Goal: Navigation & Orientation: Locate item on page

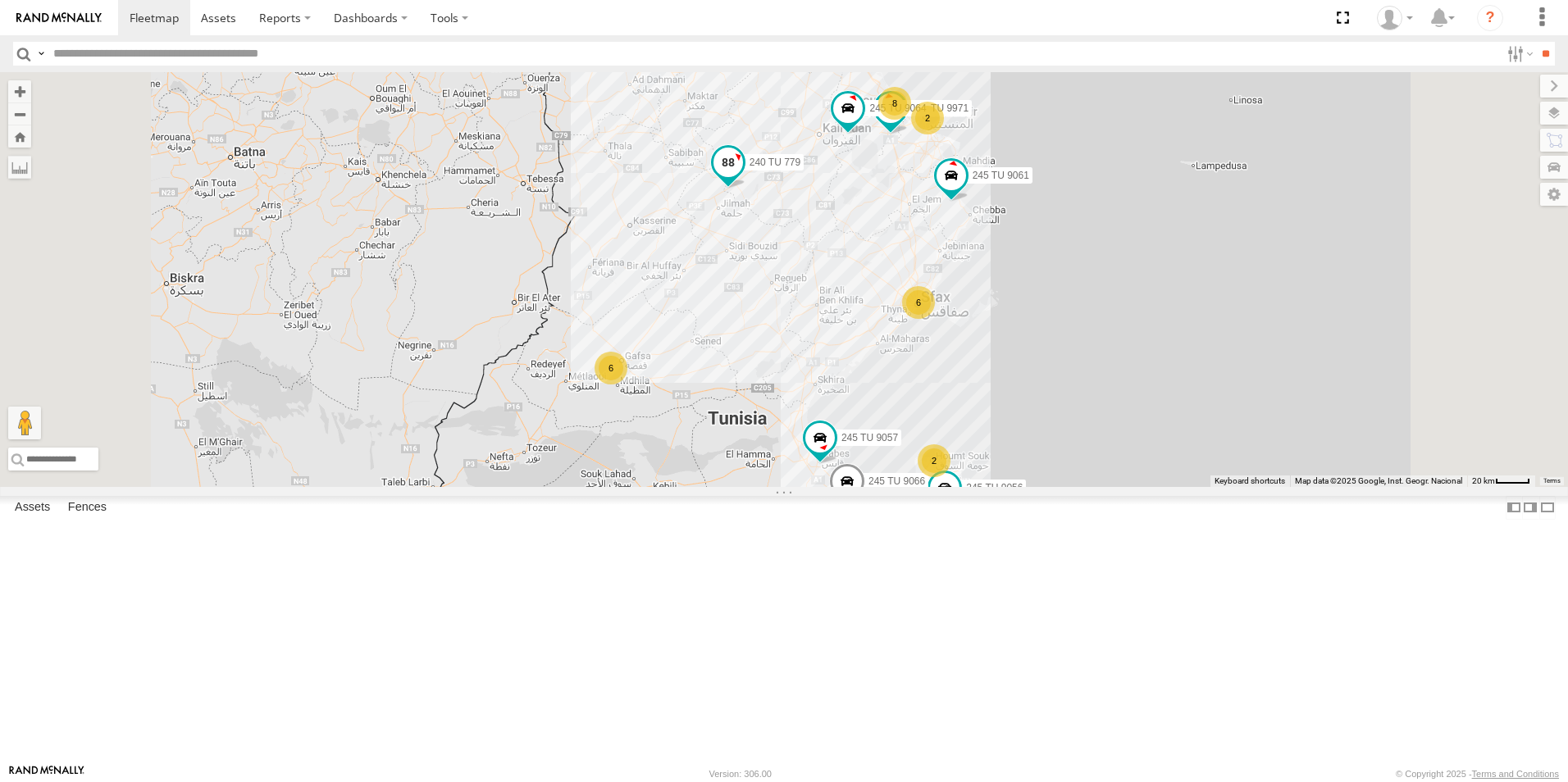
click at [801, 168] on span "240 TU 779" at bounding box center [775, 163] width 52 height 12
click at [902, 341] on div "245 TU 9053 245 TU 9061 240 TU 779 245 TU 9056 3 6 8 2 6 6 245 TU 9057 2 3 245 …" at bounding box center [784, 279] width 1568 height 415
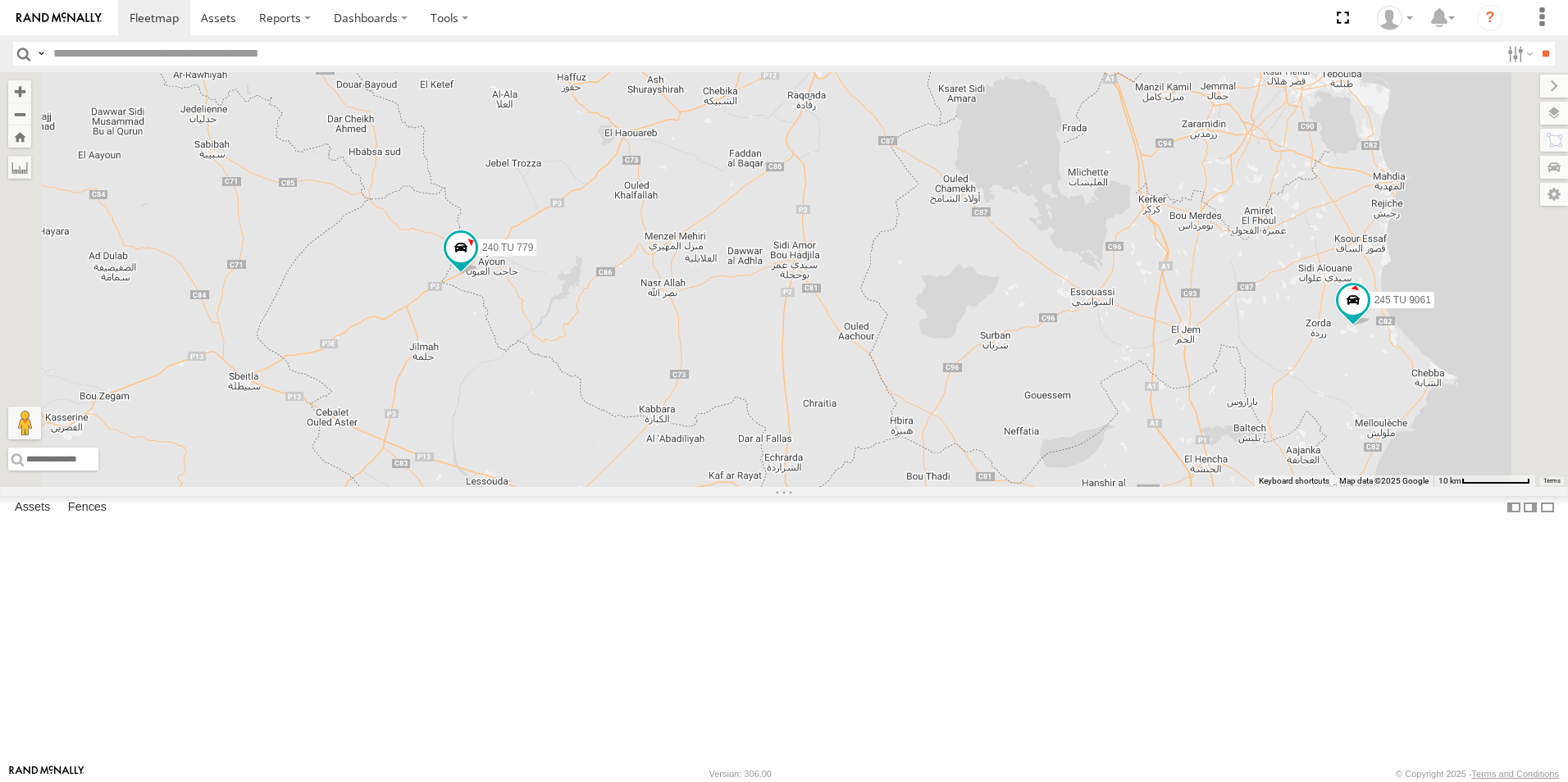
drag, startPoint x: 1018, startPoint y: 299, endPoint x: 900, endPoint y: 435, distance: 180.1
click at [900, 435] on div "245 TU 9053 245 TU 9061 240 TU 779 245 TU 9056 245 TU 9057 245 TU 9060 245 TU 9…" at bounding box center [784, 279] width 1568 height 415
click at [1026, 29] on span "245 TU 9064" at bounding box center [998, 24] width 57 height 12
click at [1189, 38] on span "247 TU 9971" at bounding box center [1161, 32] width 57 height 12
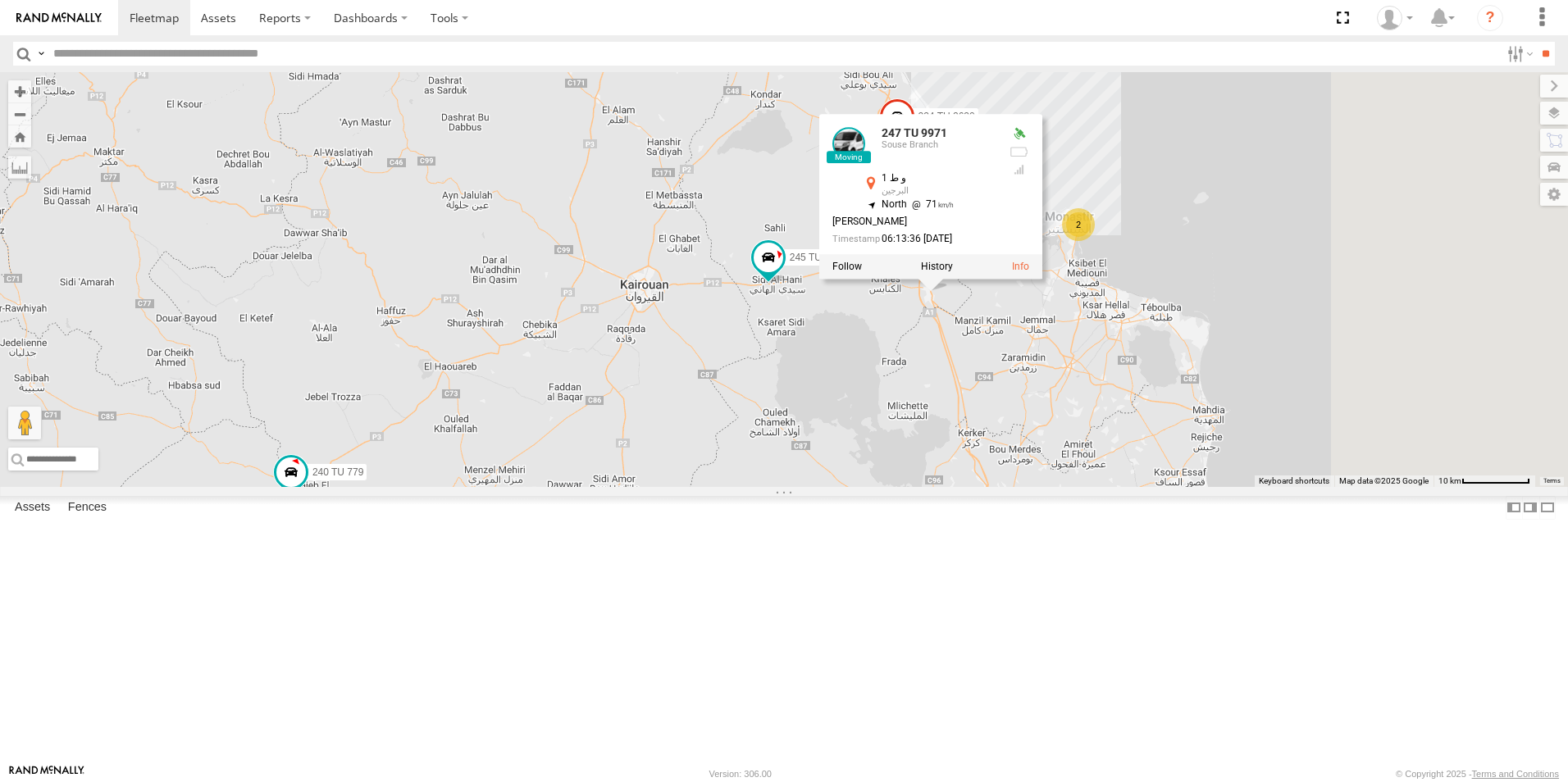
drag, startPoint x: 1207, startPoint y: 244, endPoint x: 1037, endPoint y: 458, distance: 273.3
click at [1037, 458] on div "245 TU 9053 245 TU 9061 240 TU 779 245 TU 9056 245 TU 9057 245 TU 9060 245 TU 9…" at bounding box center [784, 279] width 1568 height 415
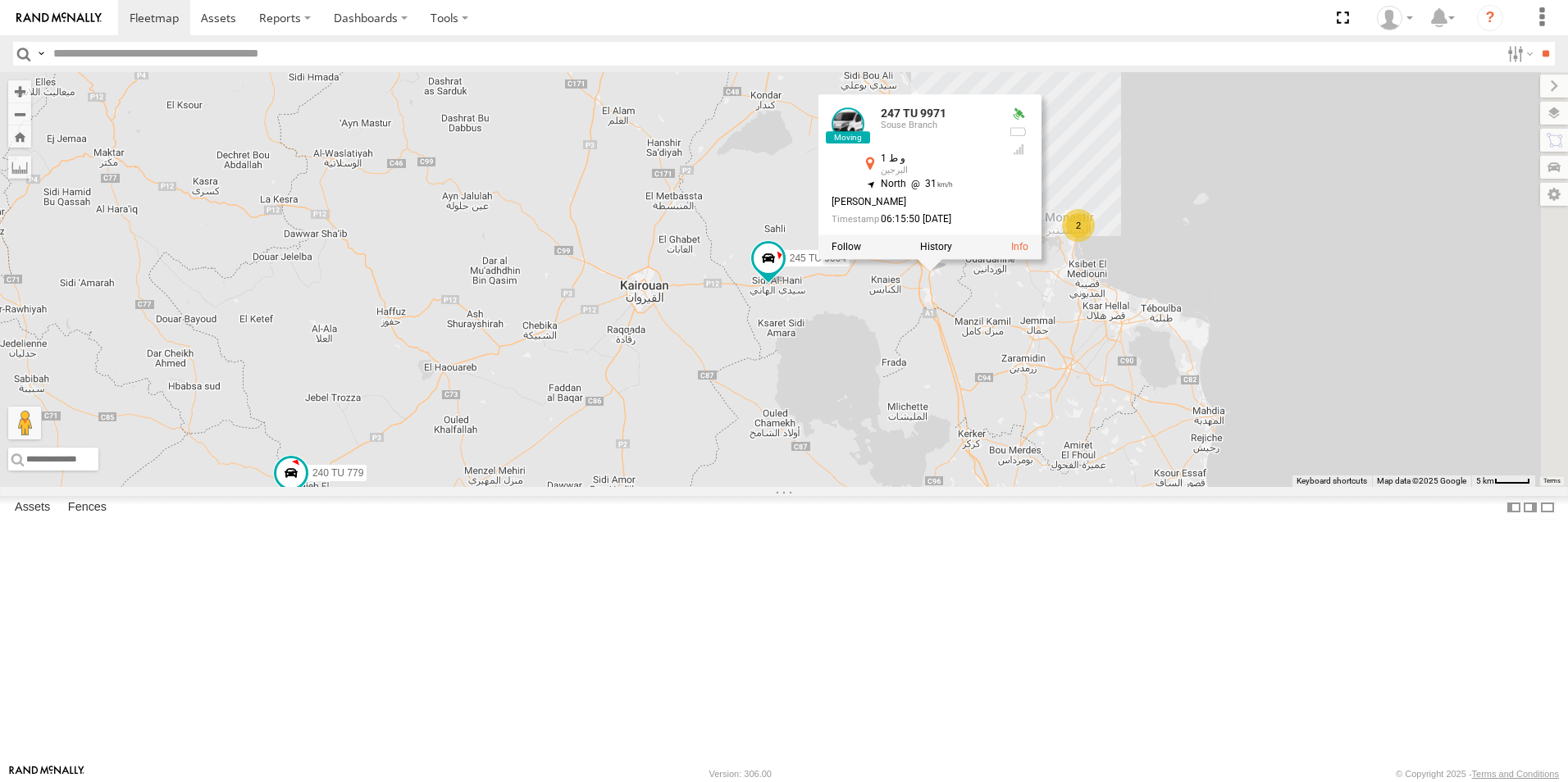
click at [851, 27] on span "245 TU 9060" at bounding box center [823, 22] width 57 height 12
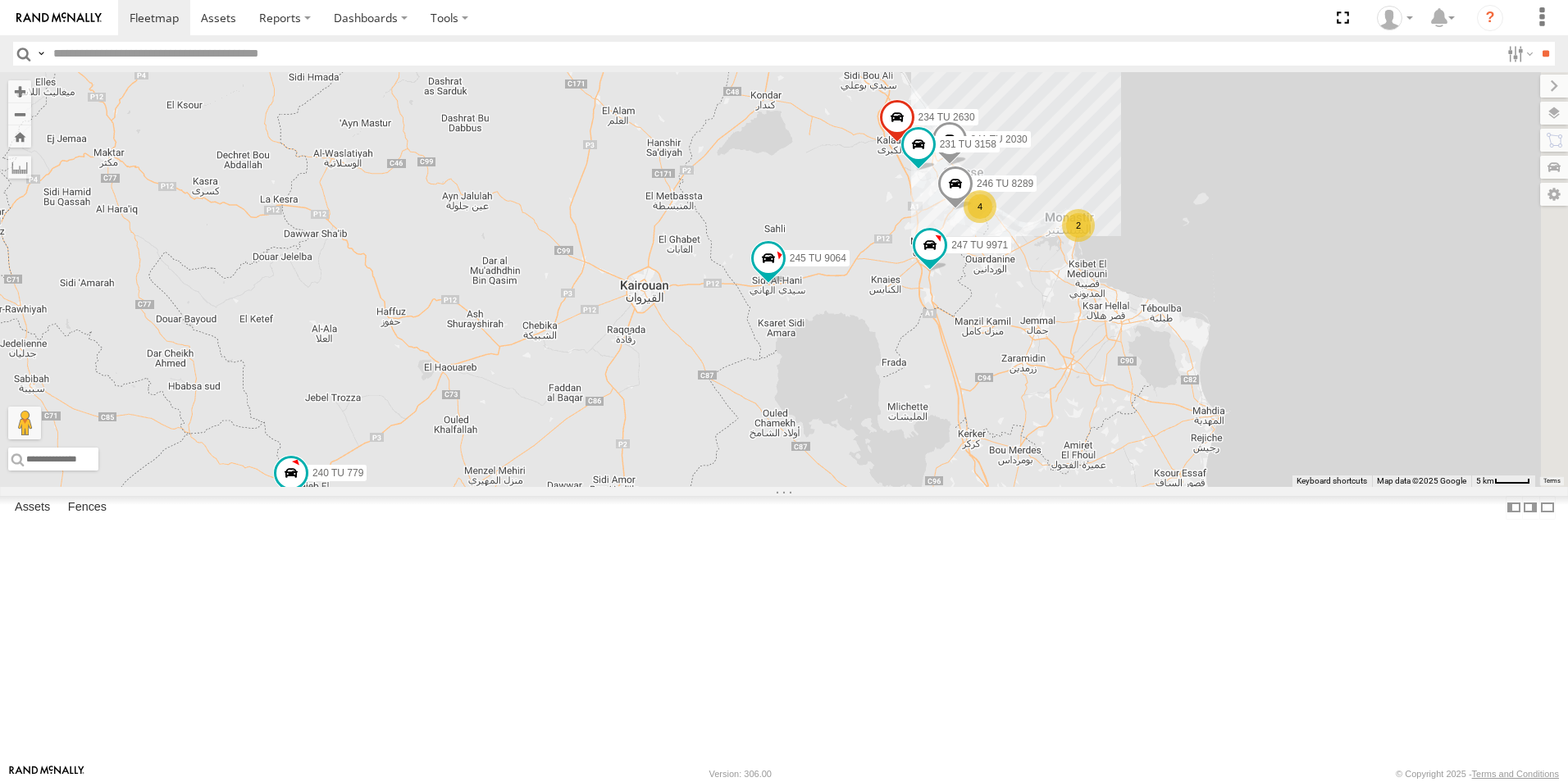
click at [1016, 245] on div "245 TU 9053 245 TU 9061 240 TU 779 245 TU 9056 245 TU 9057 245 TU 9060 245 TU 9…" at bounding box center [784, 279] width 1568 height 415
click at [411, 440] on span "240 TU 779" at bounding box center [385, 434] width 52 height 12
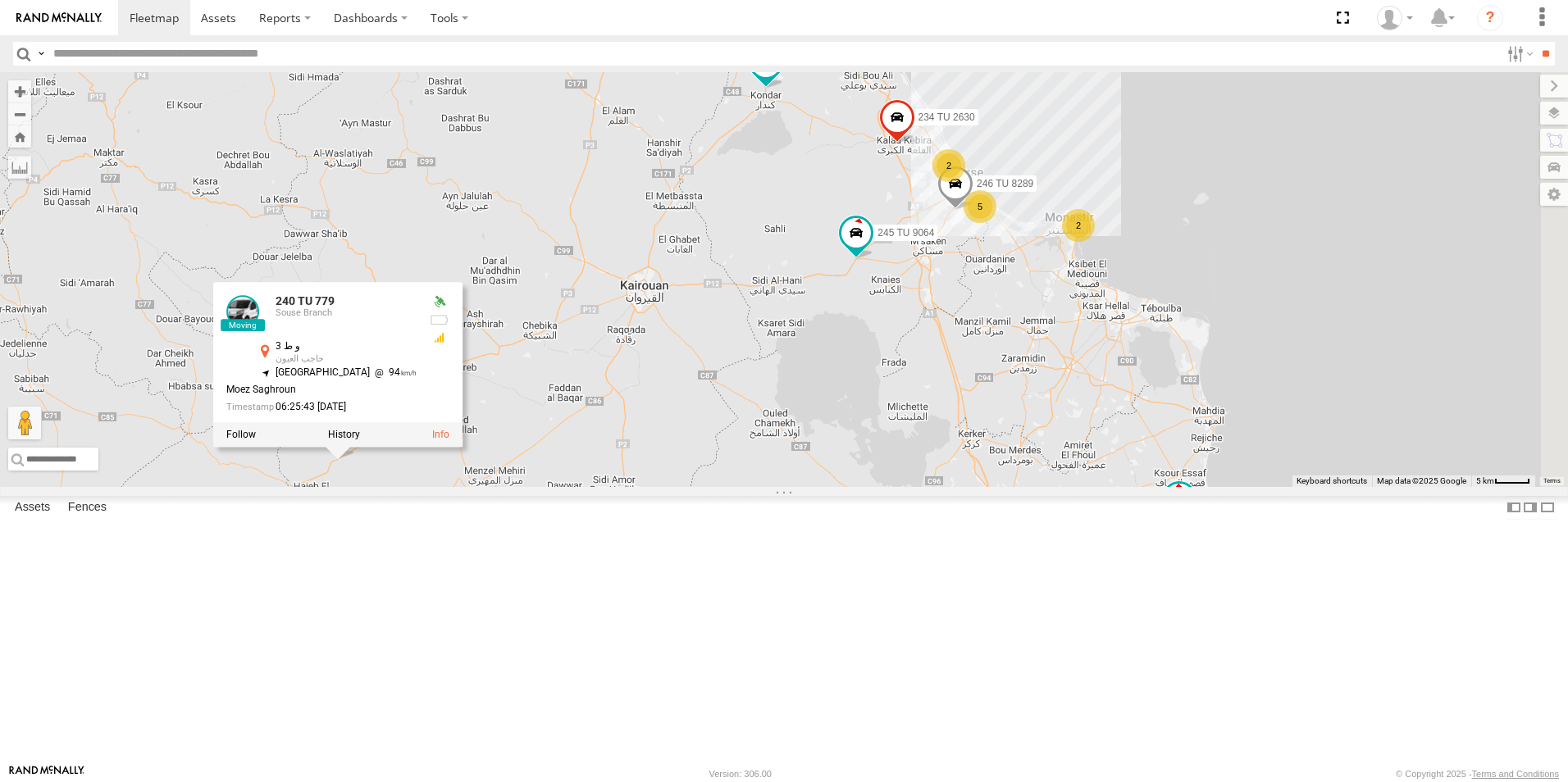
click at [608, 487] on div "234 TU 2630 245 TU 9061 245 TU 9060 240 TU 779 245 TU 9064 2 2 5 246 TU 8289 24…" at bounding box center [784, 279] width 1568 height 415
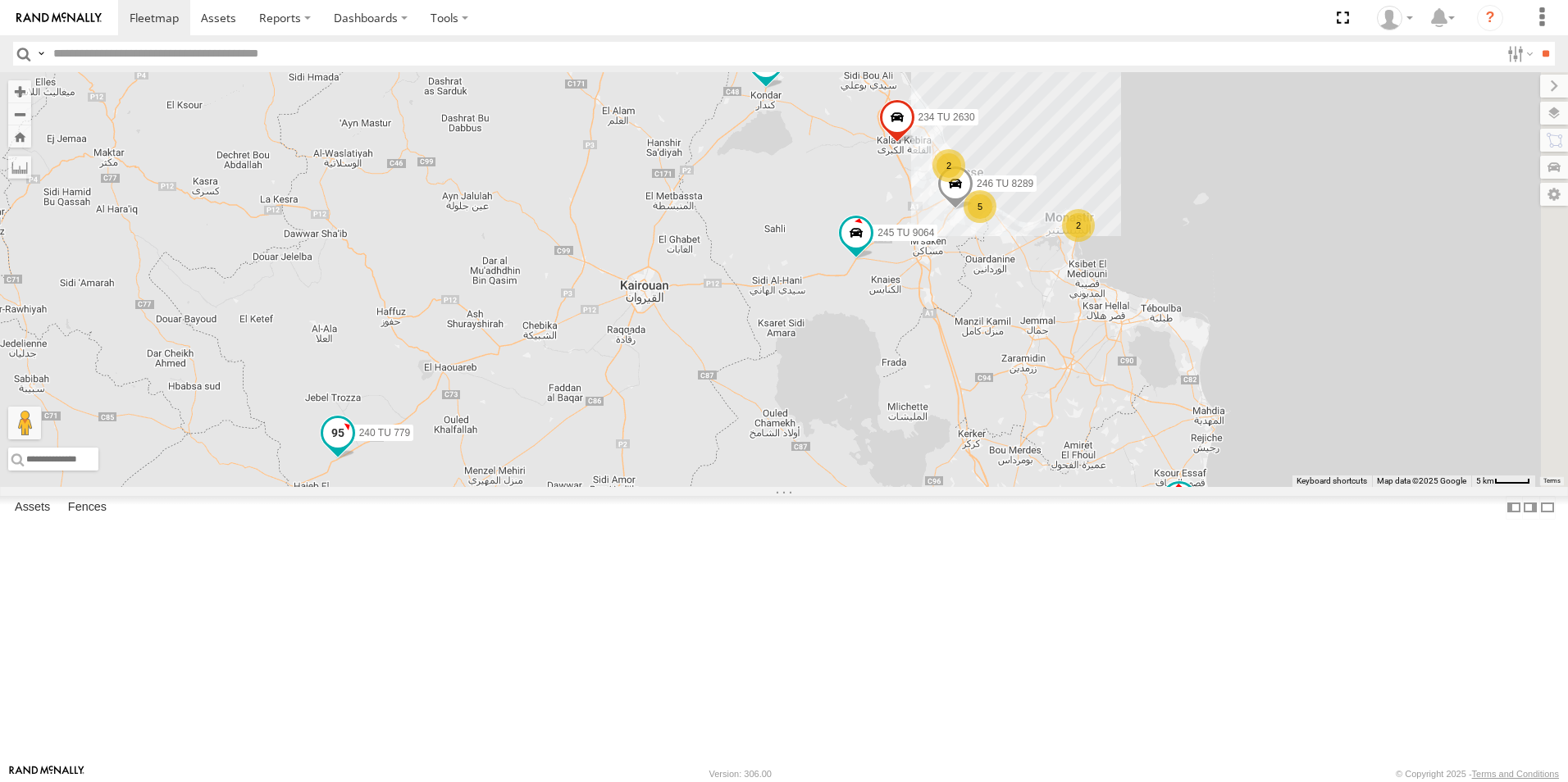
click at [411, 440] on span "240 TU 779" at bounding box center [385, 434] width 52 height 12
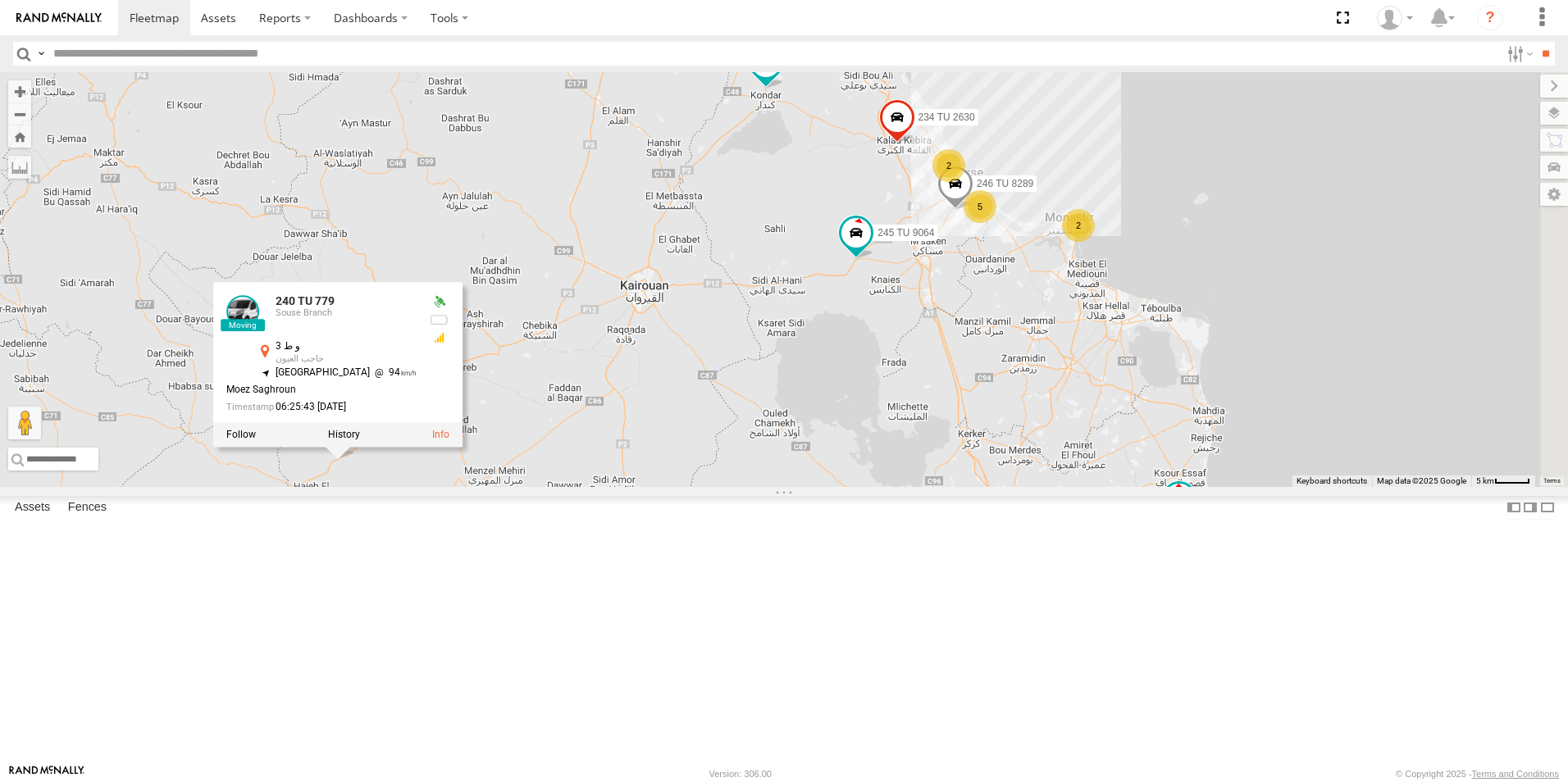
click at [609, 487] on div "234 TU 2630 245 TU 9061 245 TU 9060 240 TU 779 245 TU 9064 2 2 5 246 TU 8289 24…" at bounding box center [784, 279] width 1568 height 415
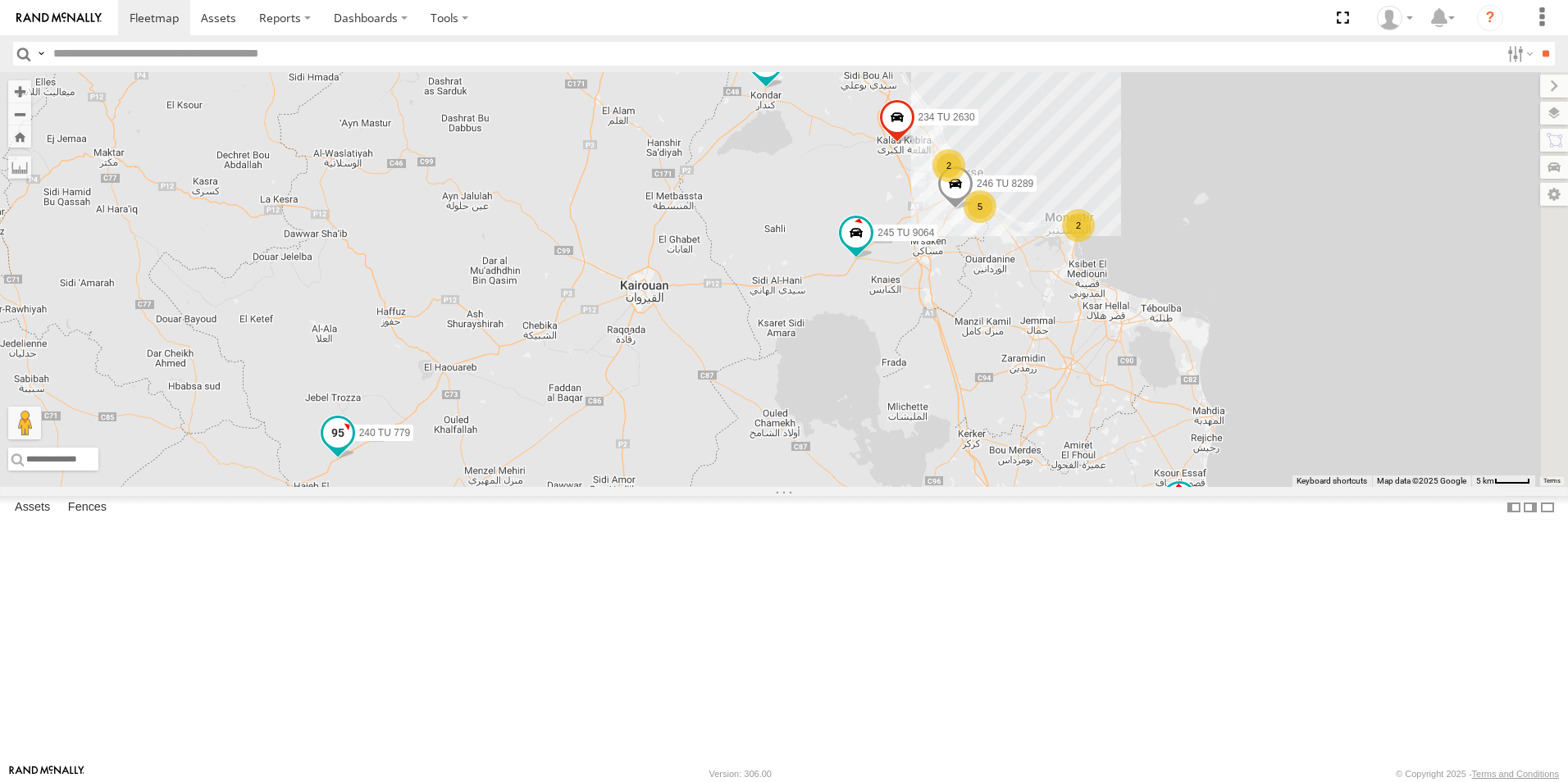
click at [411, 440] on span "240 TU 779" at bounding box center [385, 434] width 52 height 12
click at [449, 417] on span "240 TU 779" at bounding box center [424, 411] width 52 height 12
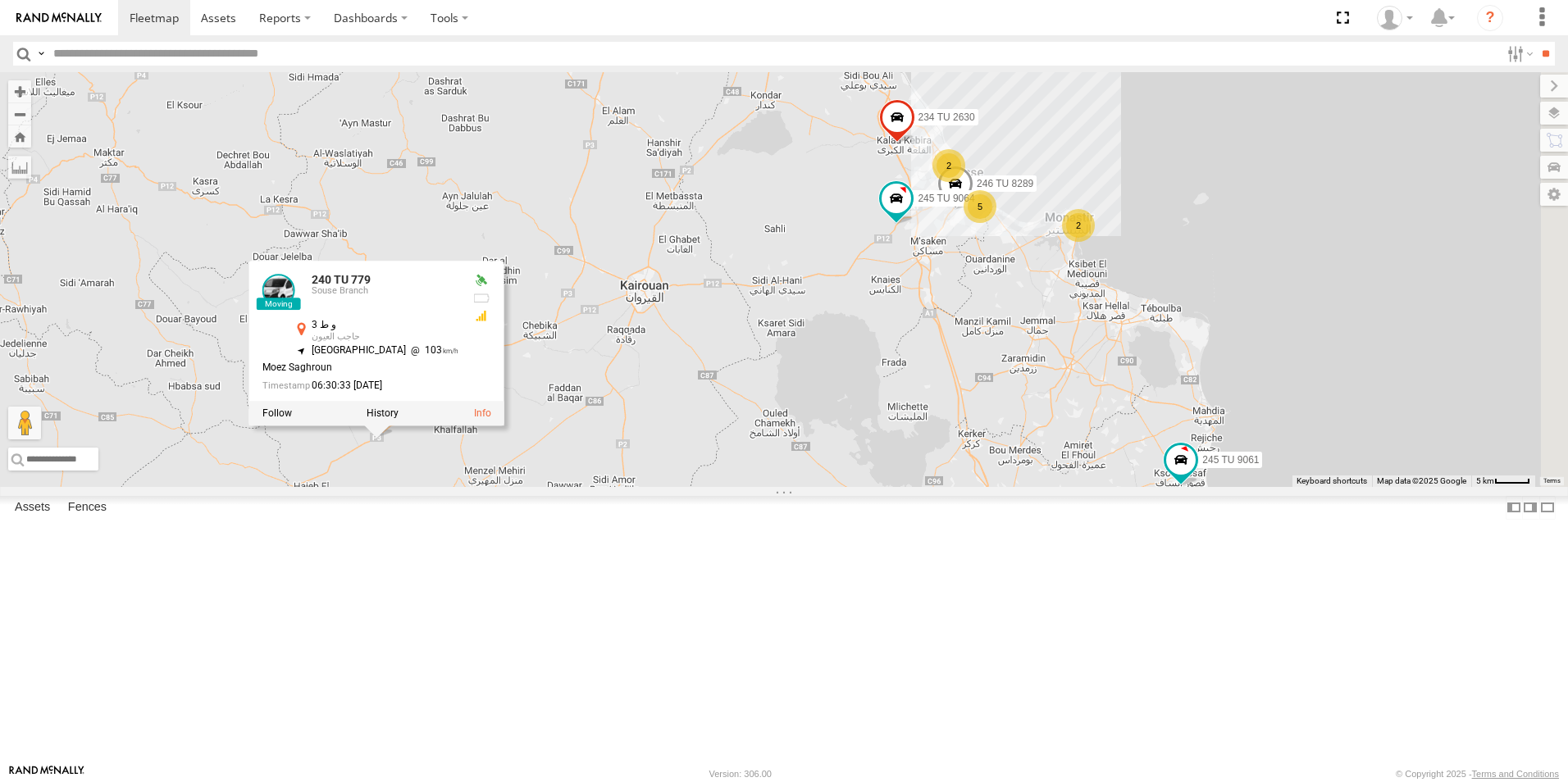
click at [614, 487] on div "234 TU 2630 245 TU 9061 245 TU 9060 240 TU 779 246 TU 8289 245 TU 9064 2 2 5 24…" at bounding box center [784, 279] width 1568 height 415
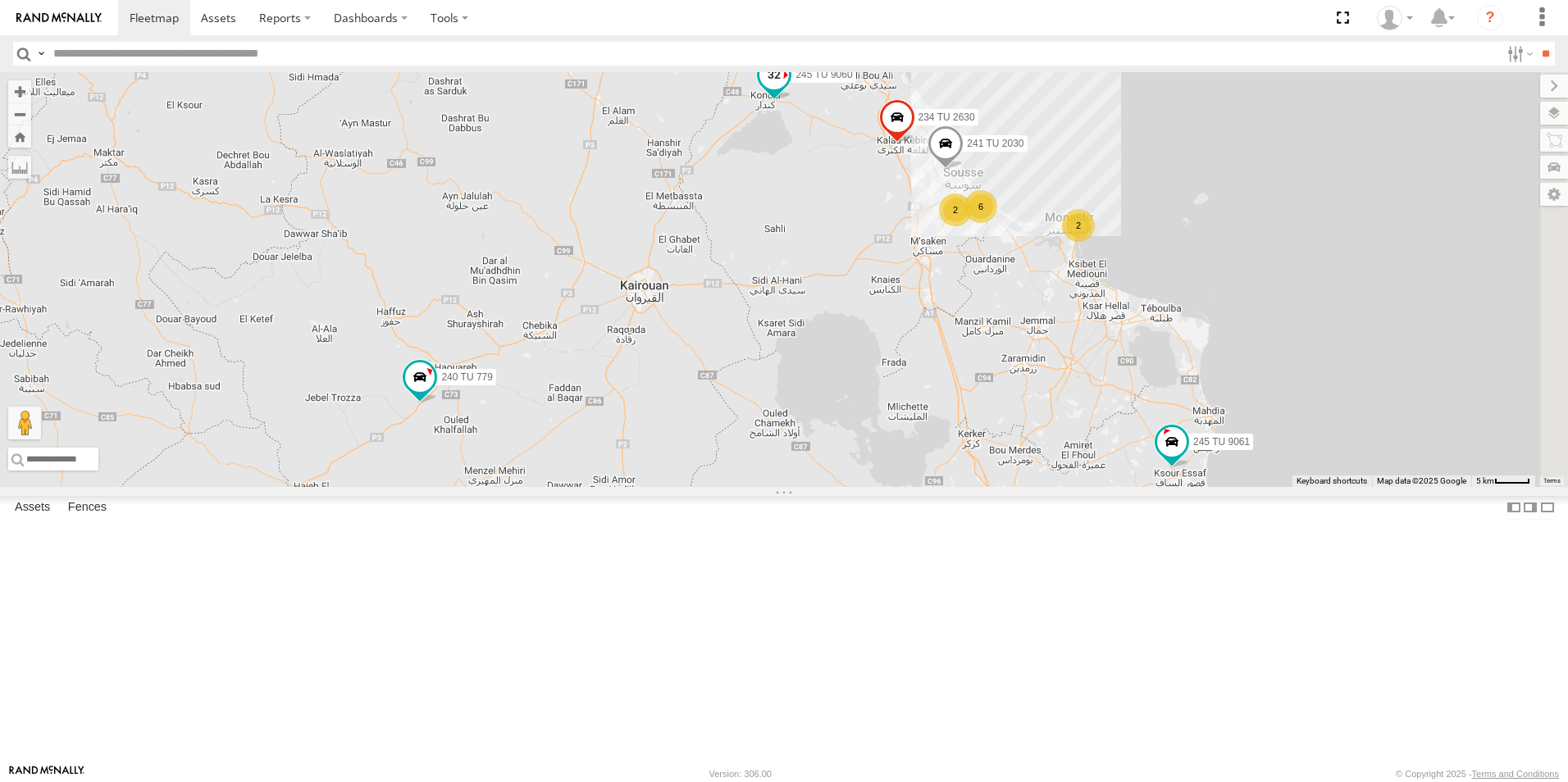
click at [852, 81] on span "245 TU 9060" at bounding box center [824, 76] width 57 height 12
click at [1008, 275] on div "241 TU 2030 234 TU 2630 245 TU 9061 245 TU 9060 240 TU 779 2 6 2 245 TU 9060 So…" at bounding box center [784, 279] width 1568 height 415
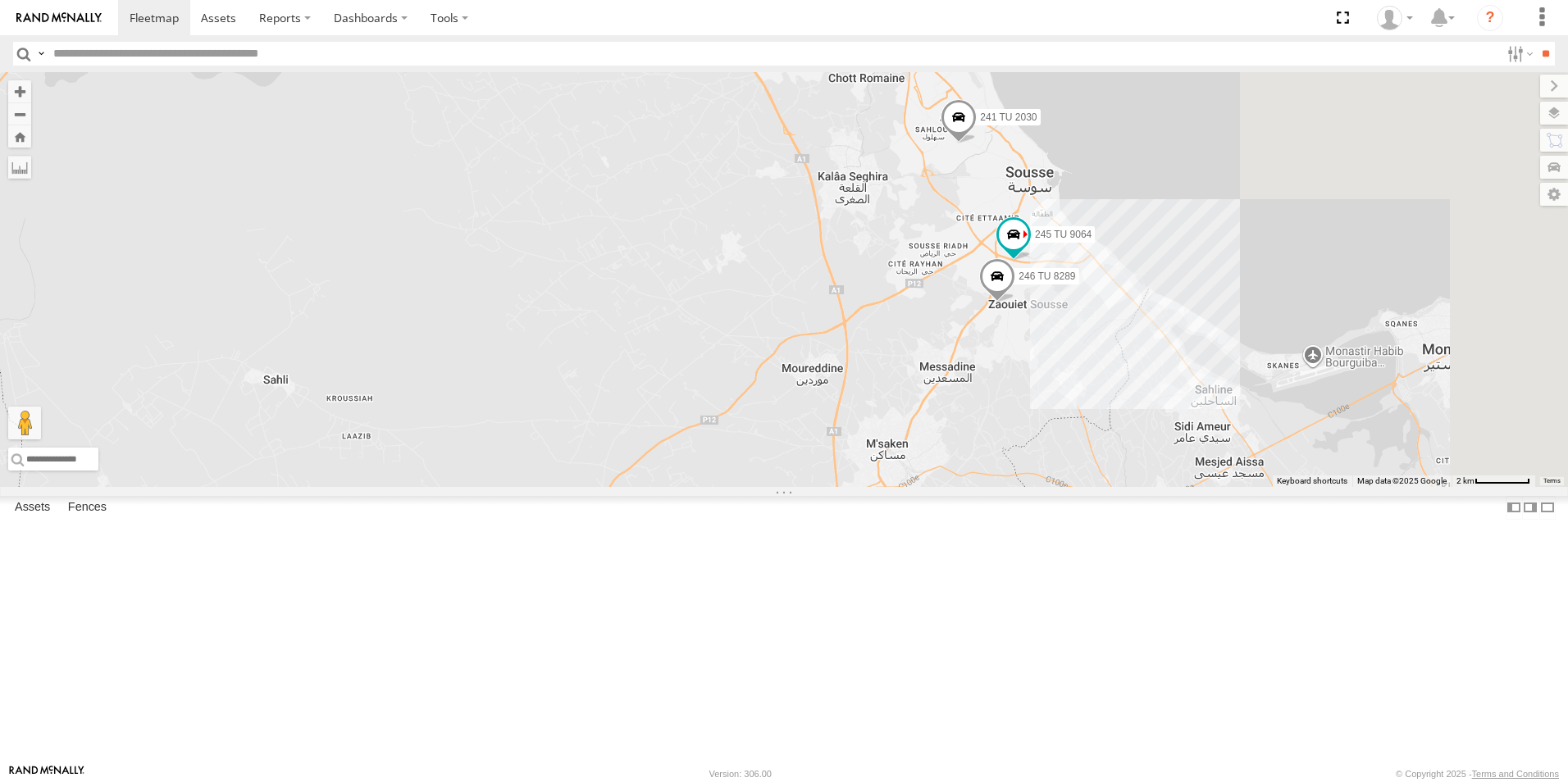
drag, startPoint x: 1171, startPoint y: 348, endPoint x: 868, endPoint y: 300, distance: 306.8
click at [868, 300] on div "241 TU 2030 234 TU 2630 245 TU 9061 245 TU 9060 240 TU 779 246 TU 8289 245 TU 9…" at bounding box center [784, 279] width 1568 height 415
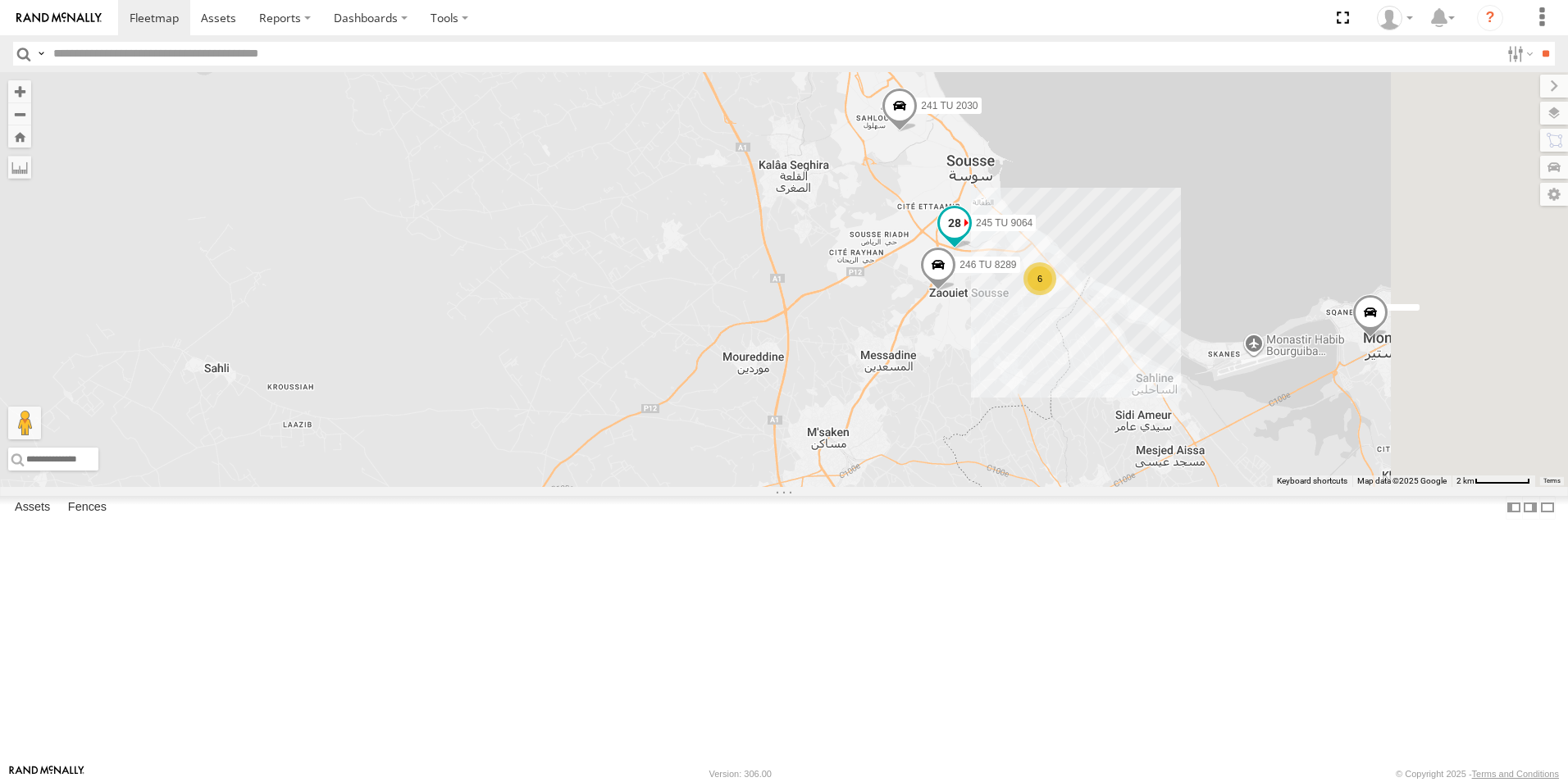
click at [1032, 230] on span "245 TU 9064" at bounding box center [1004, 224] width 57 height 12
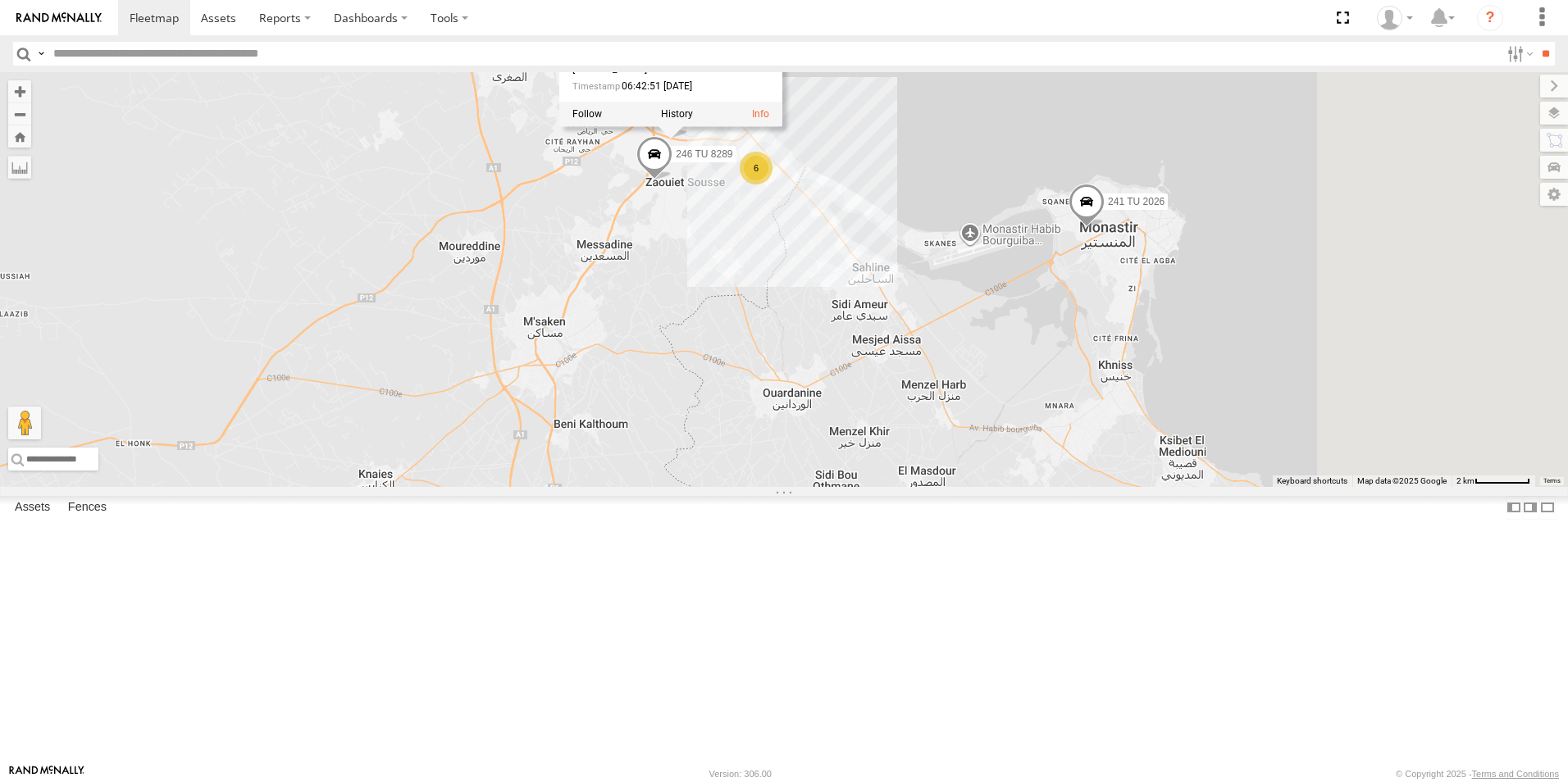
drag, startPoint x: 1261, startPoint y: 487, endPoint x: 951, endPoint y: 371, distance: 331.0
click at [951, 371] on div "241 TU 2030 234 TU 2630 245 TU 9061 245 TU 9060 240 TU 779 246 TU 8289 245 TU 9…" at bounding box center [784, 279] width 1568 height 415
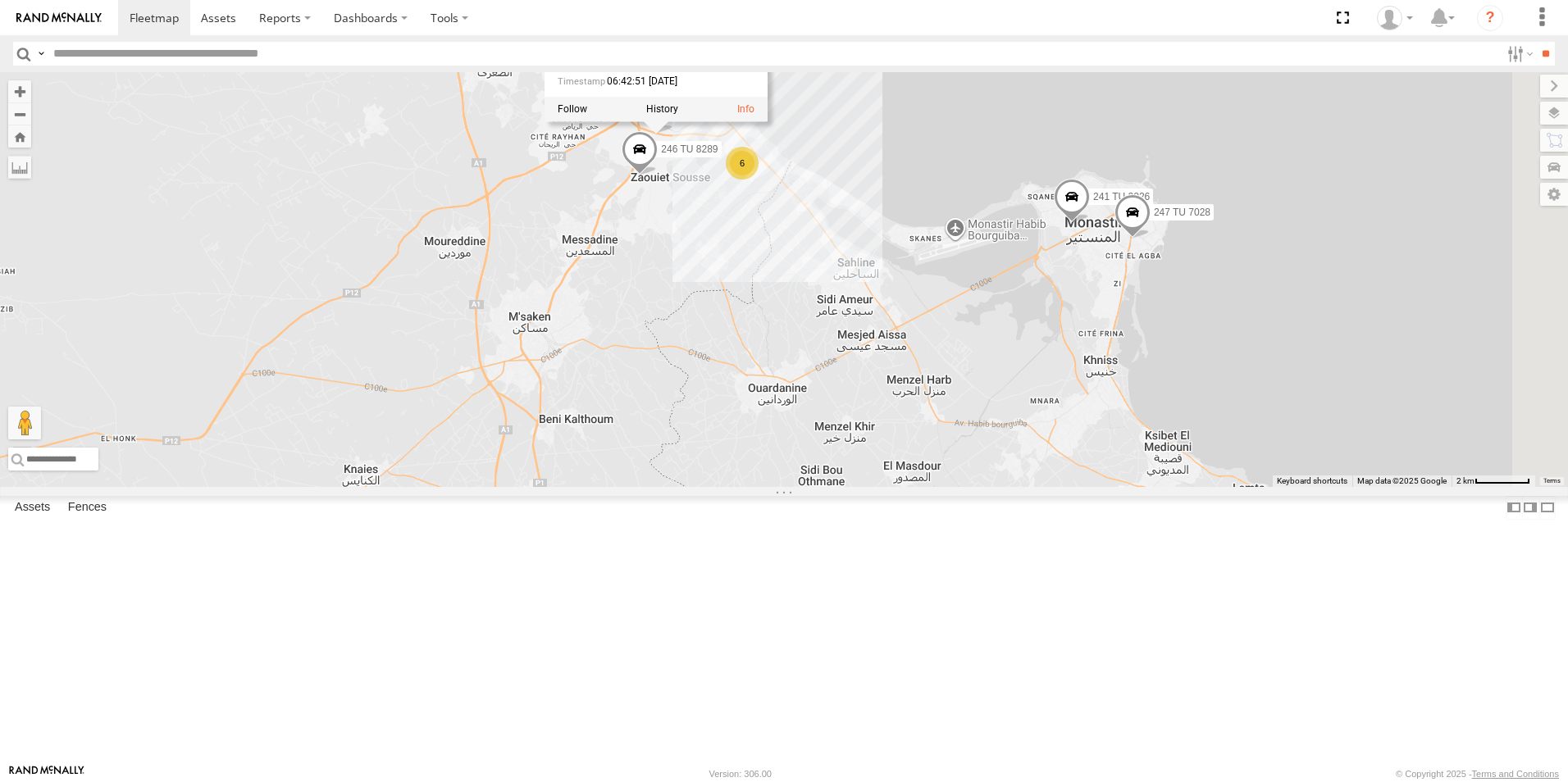
click at [1149, 203] on span "241 TU 2026" at bounding box center [1122, 197] width 57 height 12
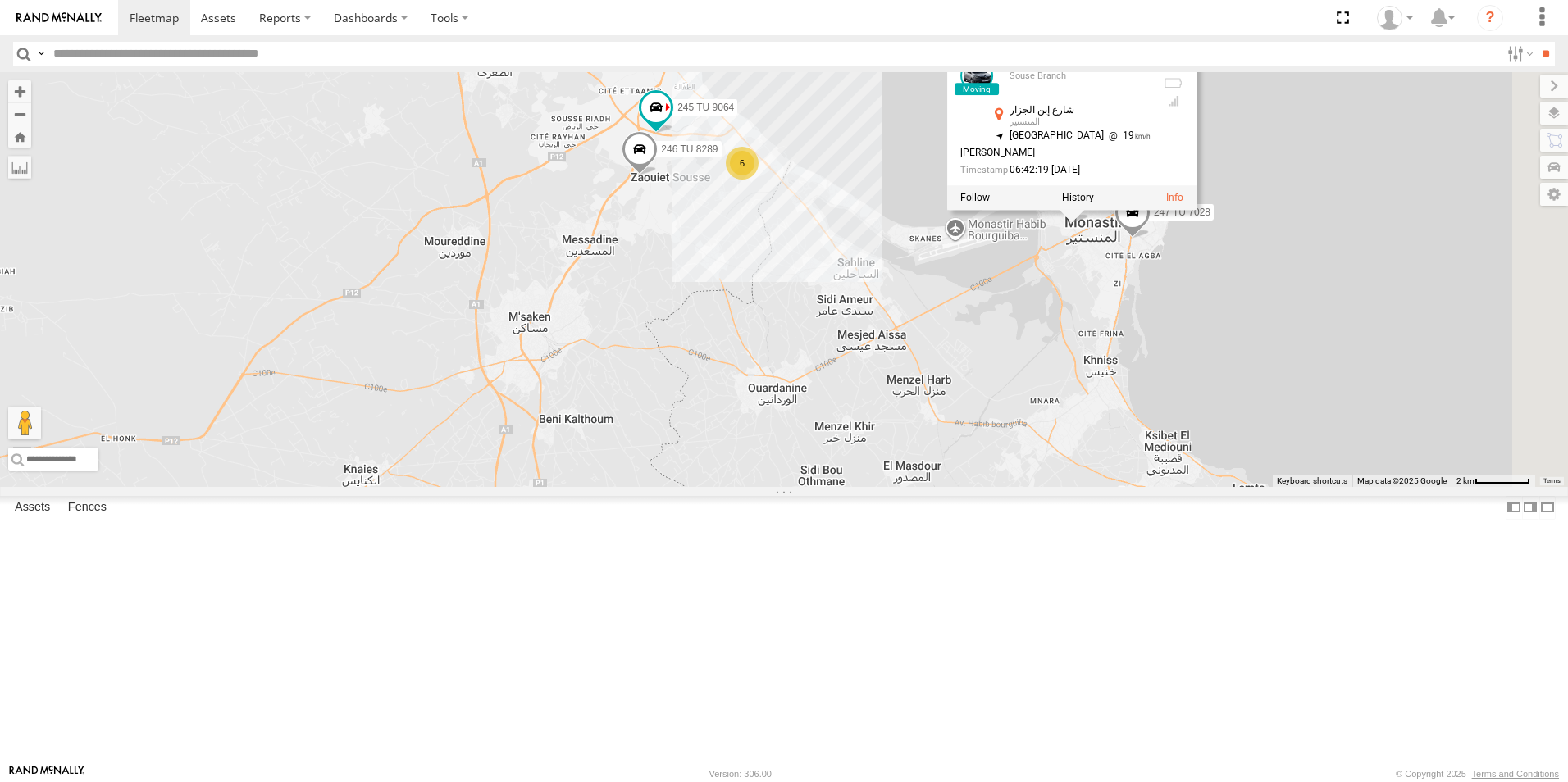
click at [1210, 218] on span "247 TU 7028" at bounding box center [1182, 213] width 57 height 12
